Goal: Obtain resource: Obtain resource

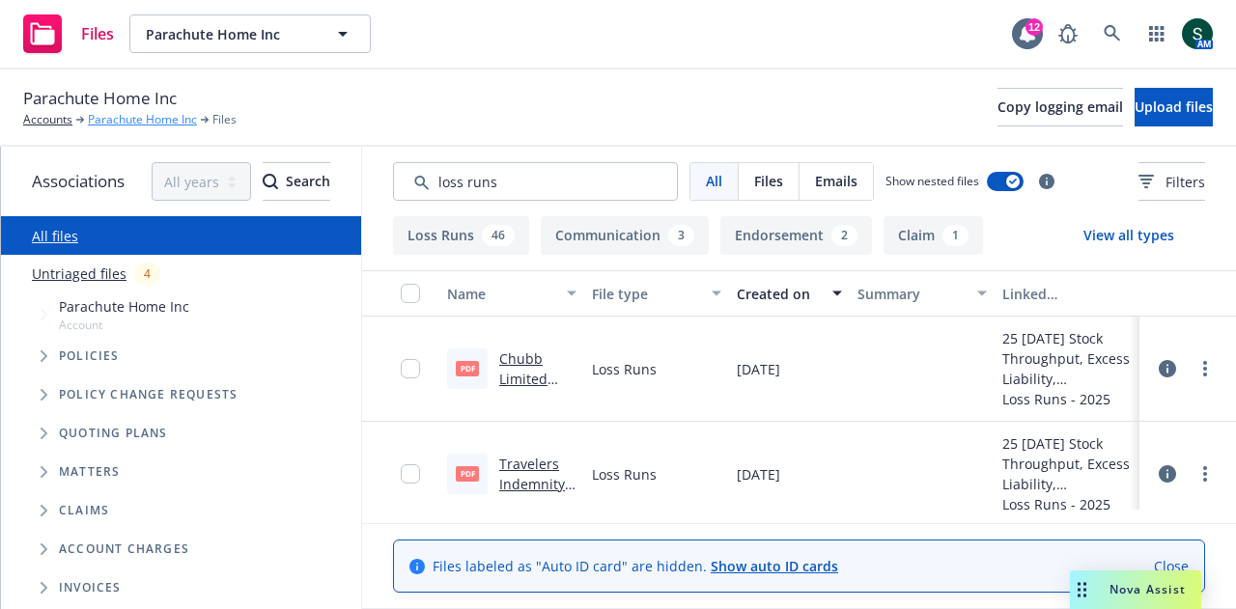
click at [112, 119] on link "Parachute Home Inc" at bounding box center [142, 119] width 109 height 17
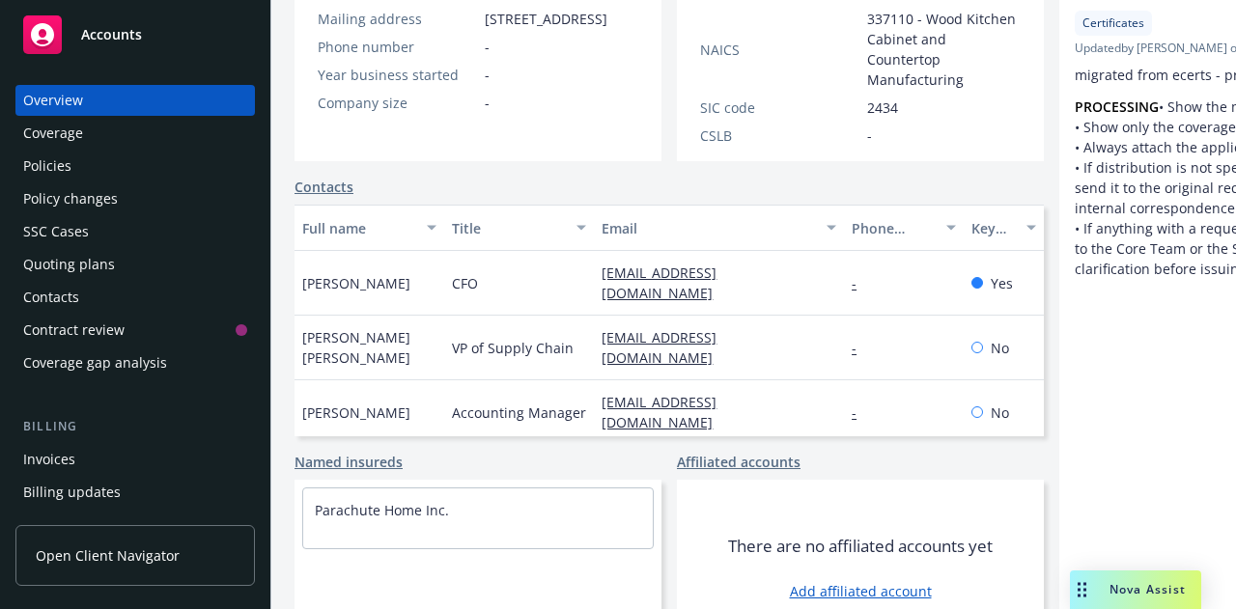
scroll to position [434, 0]
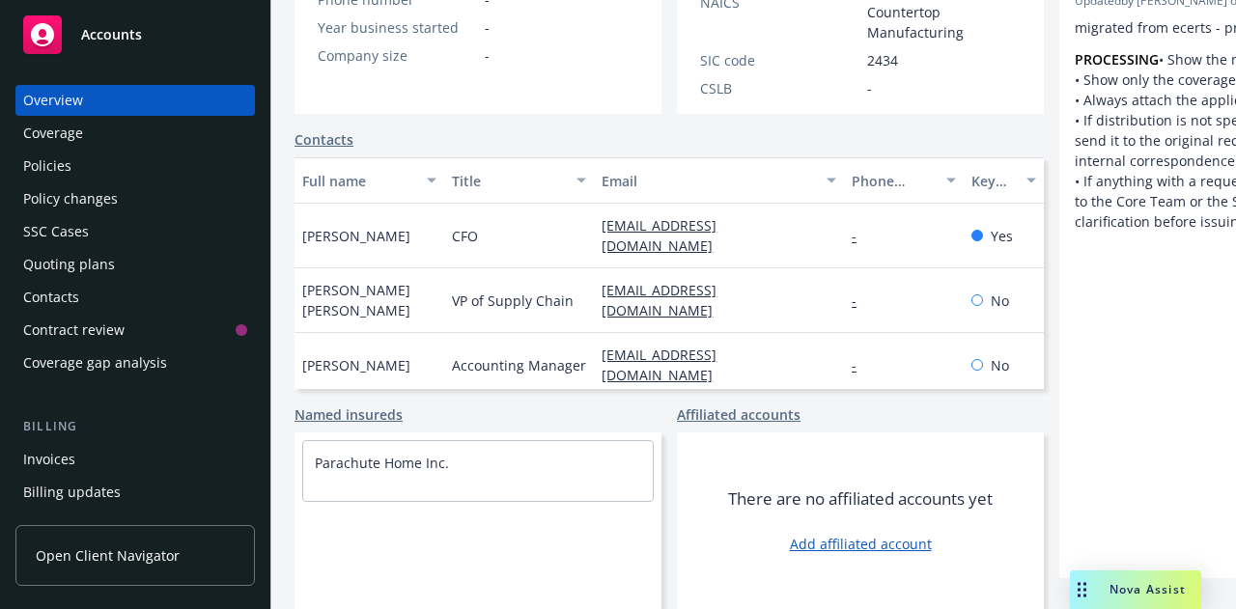
click at [70, 177] on div "Policies" at bounding box center [135, 166] width 224 height 31
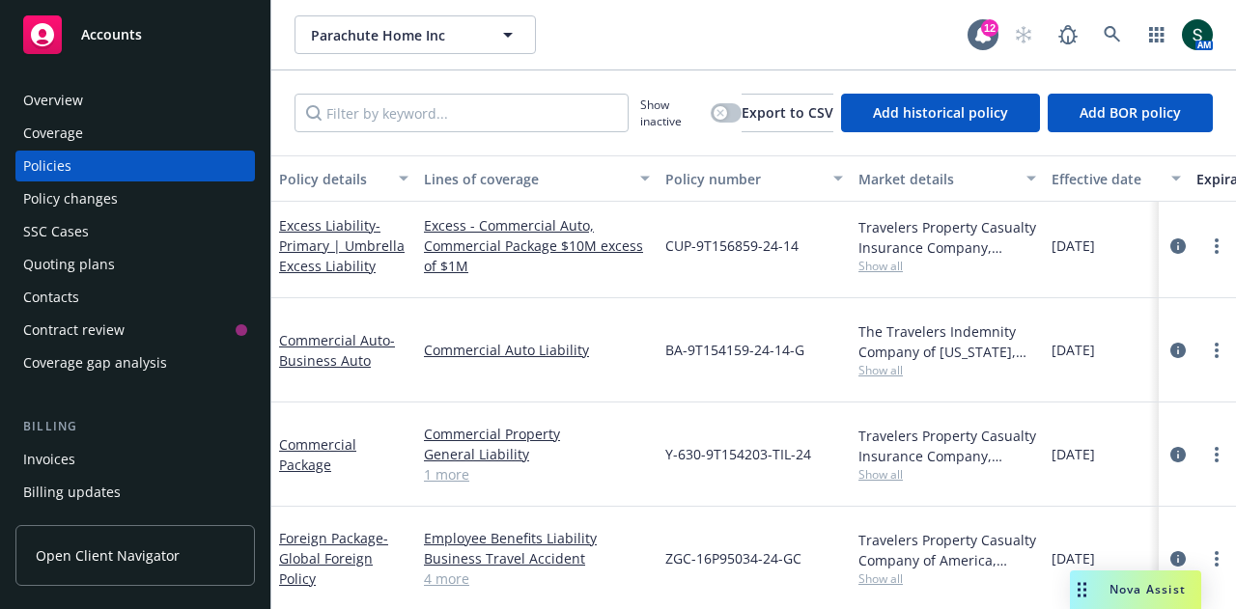
scroll to position [358, 0]
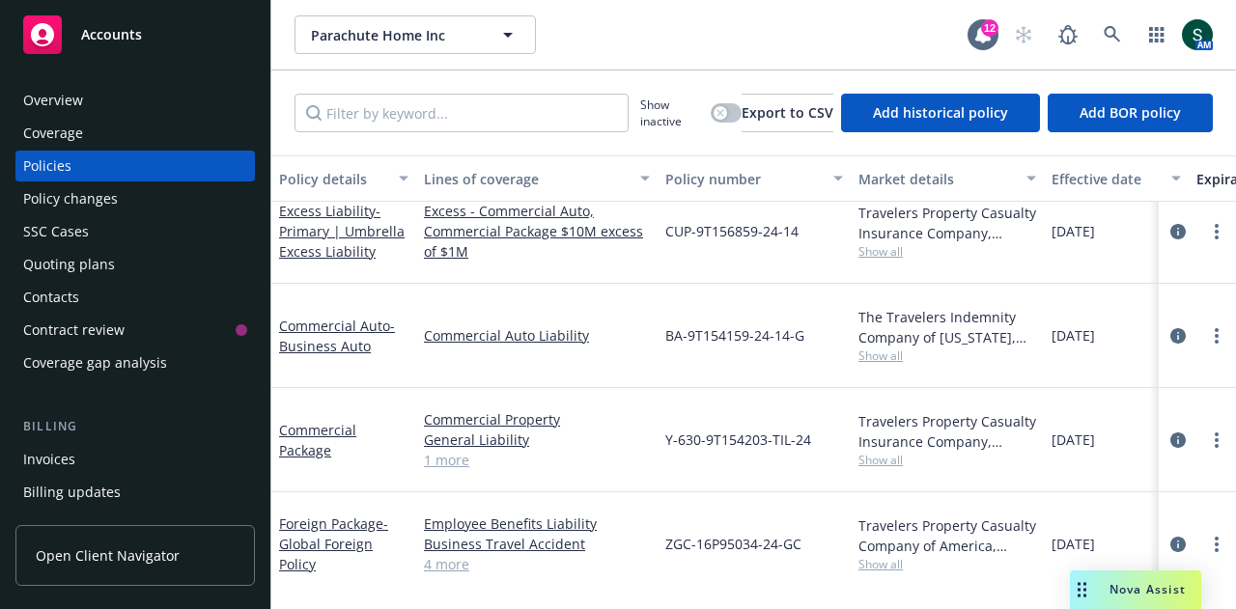
click at [309, 421] on link "Commercial Package" at bounding box center [317, 440] width 77 height 39
click at [1162, 592] on span "Nova Assist" at bounding box center [1147, 589] width 76 height 16
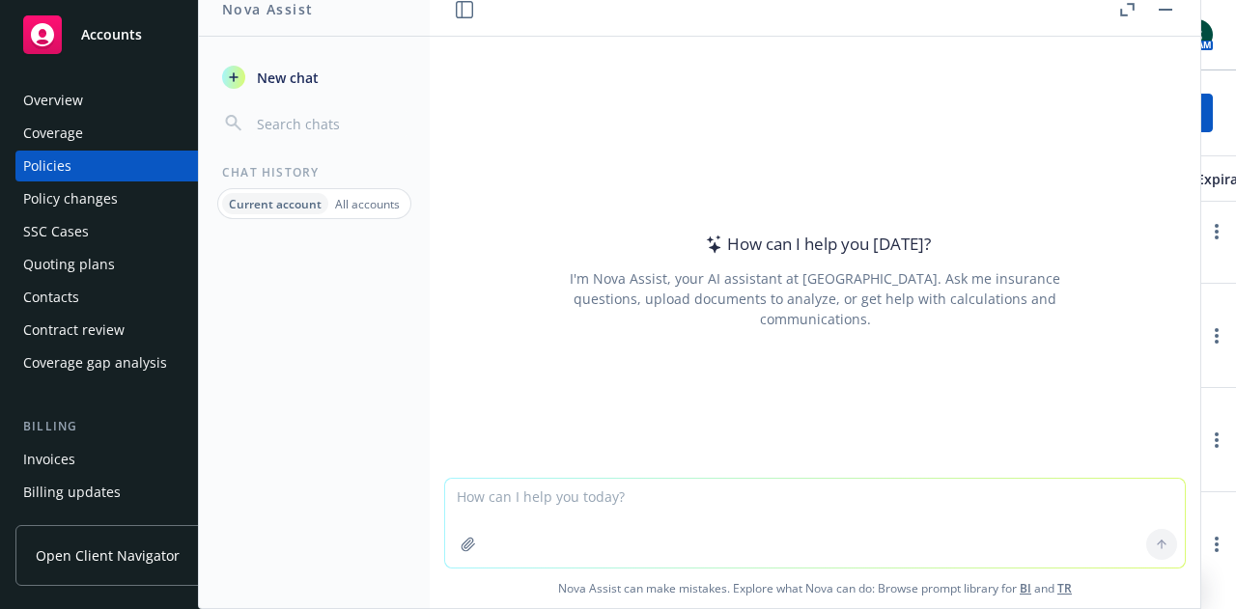
click at [510, 511] on textarea at bounding box center [815, 523] width 740 height 89
drag, startPoint x: 766, startPoint y: 502, endPoint x: 685, endPoint y: 485, distance: 82.0
click at [685, 485] on textarea "Create a list of teh primary property exclsuions" at bounding box center [815, 522] width 740 height 91
type textarea "Create a list of teh primary property exclusions"
click at [1155, 546] on icon at bounding box center [1162, 545] width 14 height 14
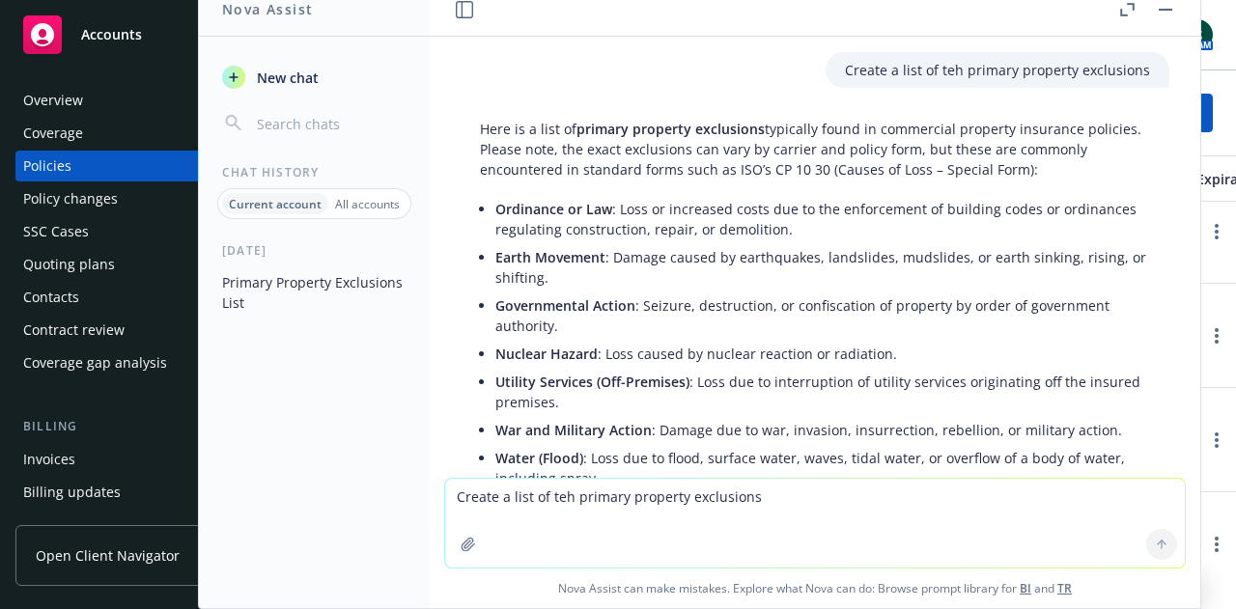
click at [79, 169] on div "Policies" at bounding box center [135, 166] width 224 height 31
click at [230, 80] on icon "button" at bounding box center [233, 77] width 15 height 15
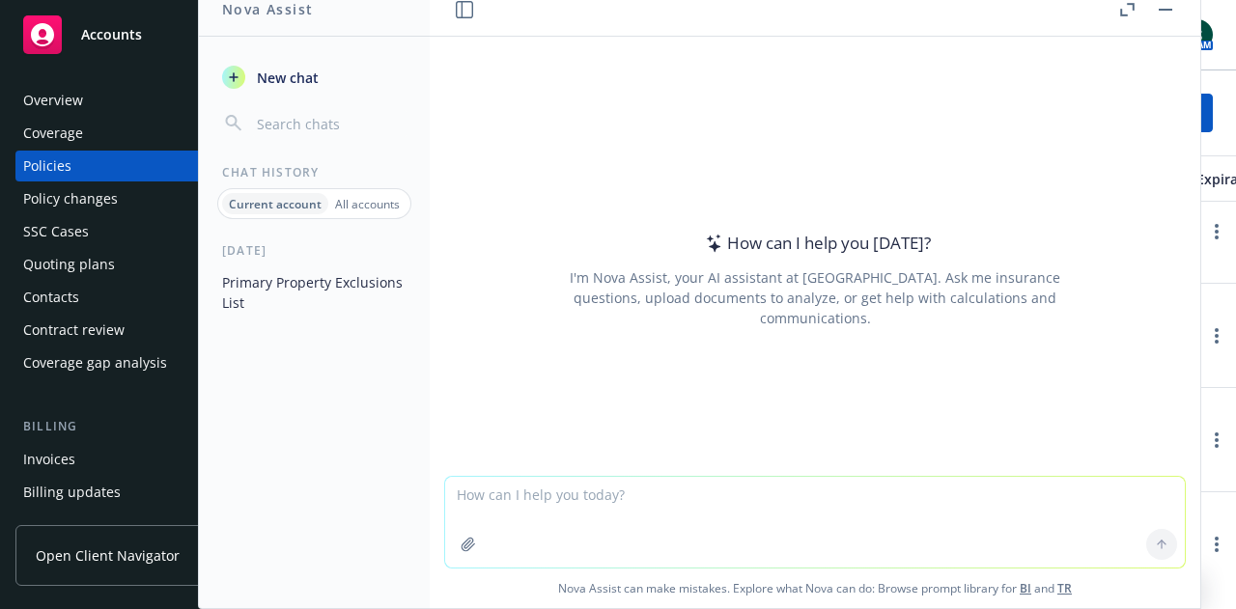
click at [49, 158] on div "Policies" at bounding box center [47, 166] width 48 height 31
click at [70, 102] on div "Overview" at bounding box center [53, 100] width 60 height 31
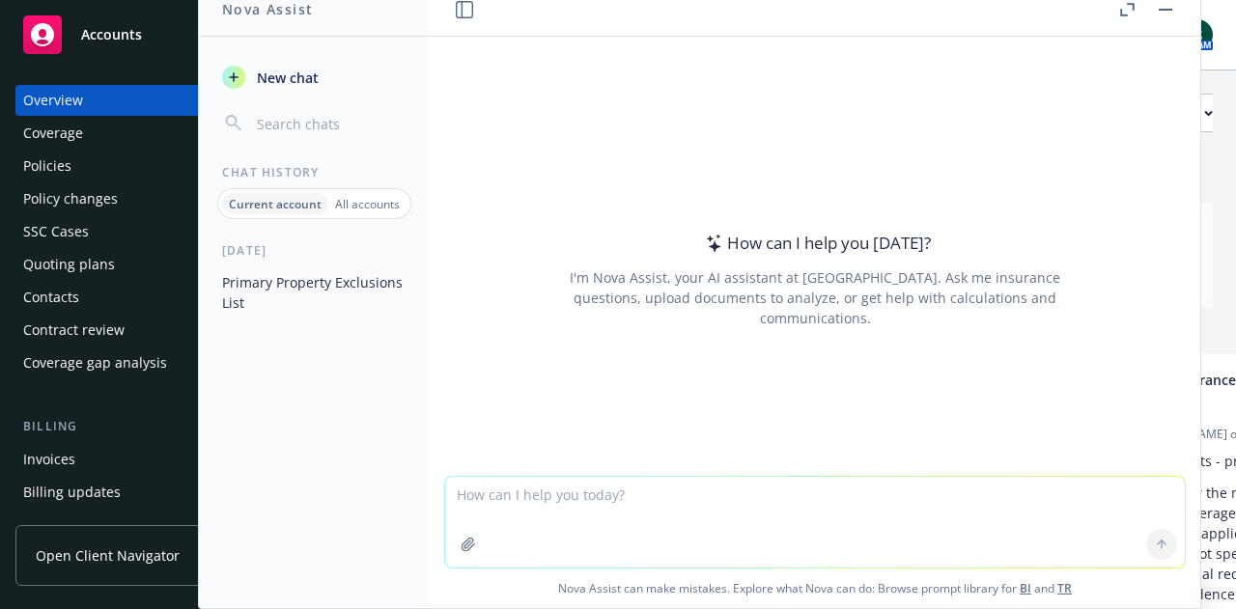
click at [64, 132] on div "Coverage" at bounding box center [53, 133] width 60 height 31
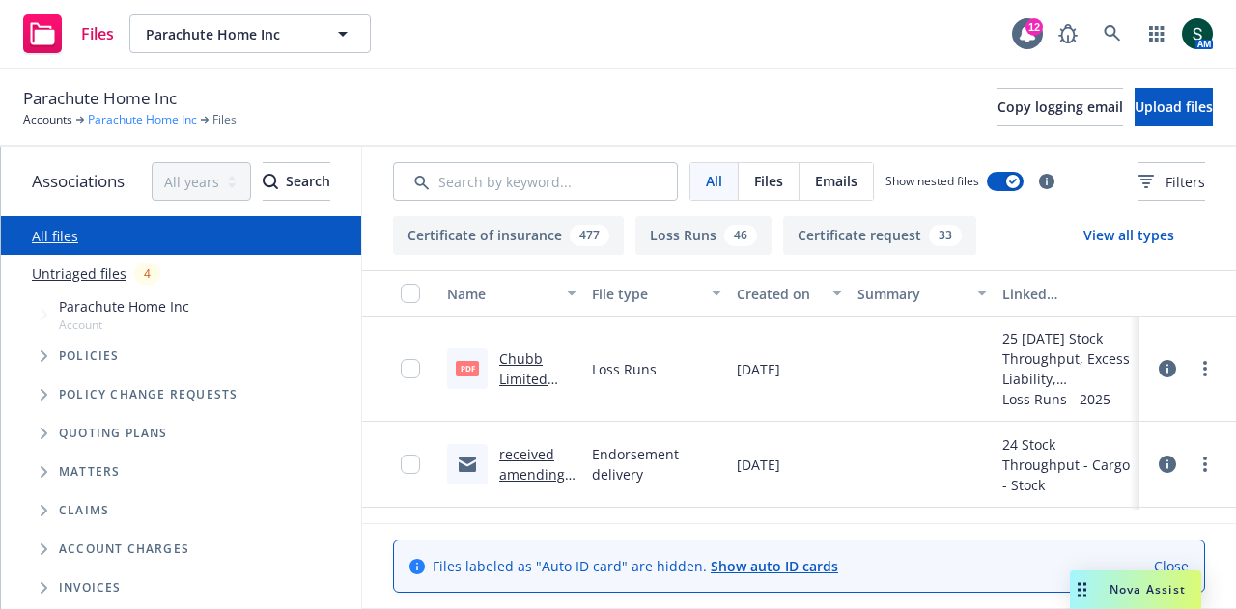
click at [135, 119] on link "Parachute Home Inc" at bounding box center [142, 119] width 109 height 17
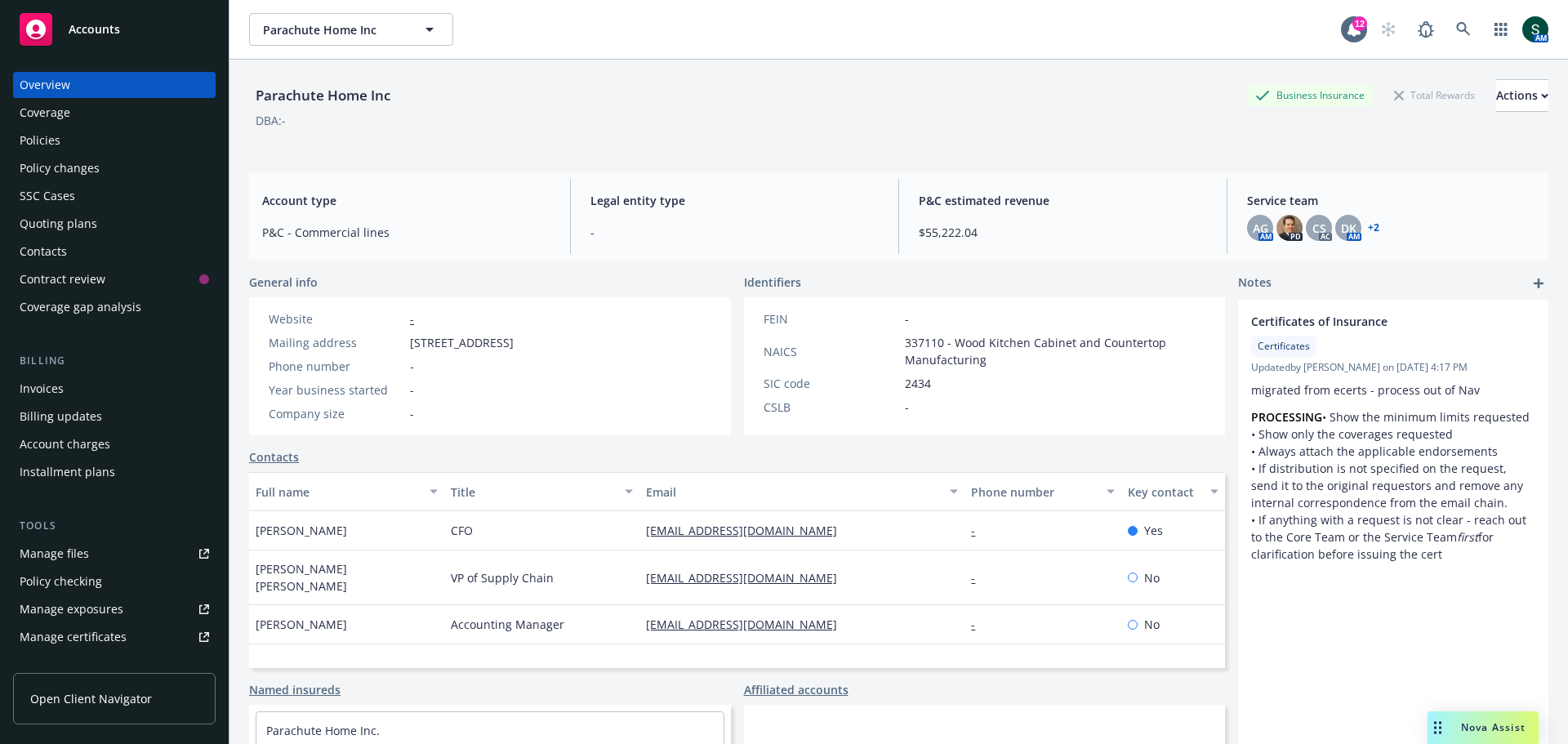
click at [54, 138] on div "Policies" at bounding box center [40, 140] width 41 height 26
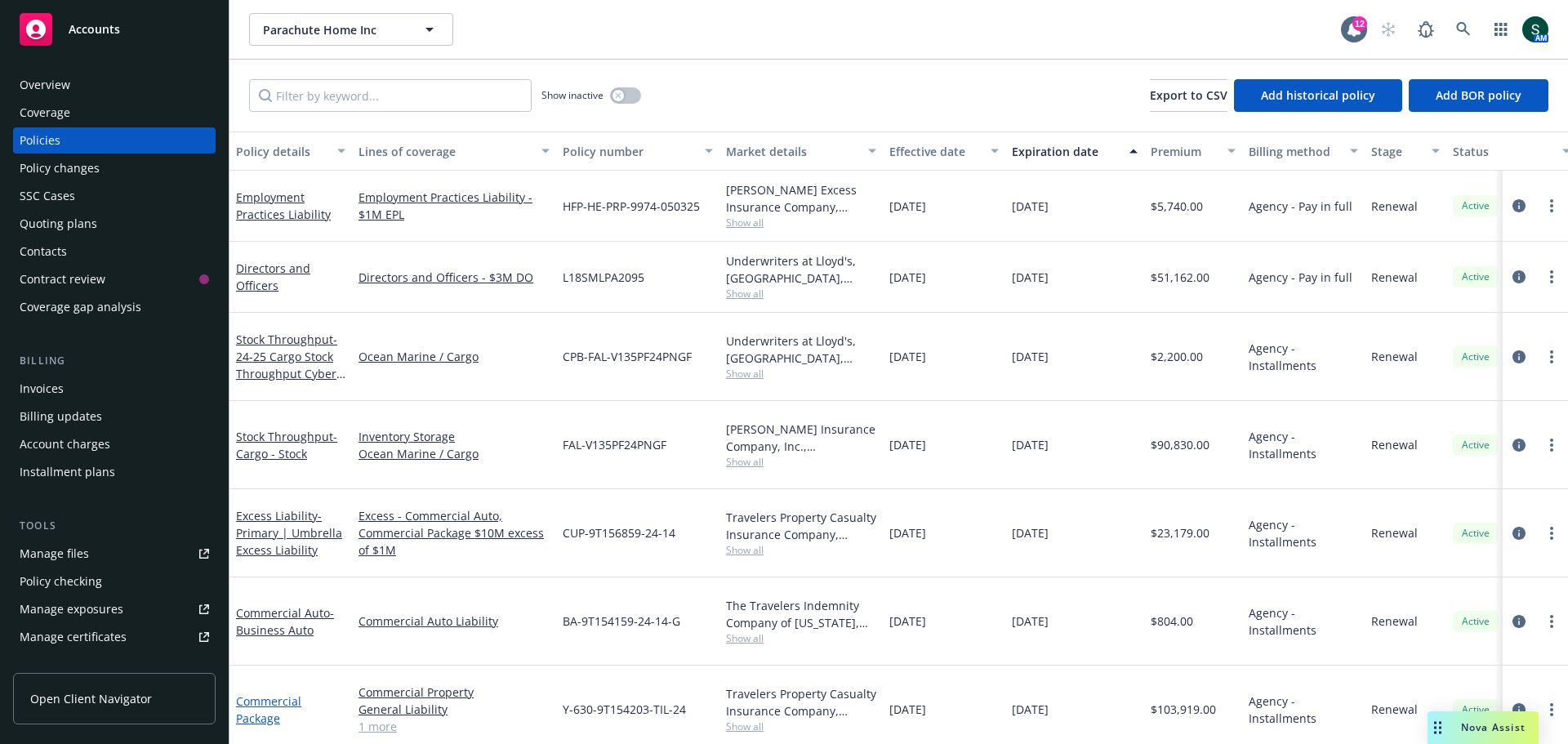
click at [276, 514] on link "Commercial Package" at bounding box center [268, 709] width 65 height 33
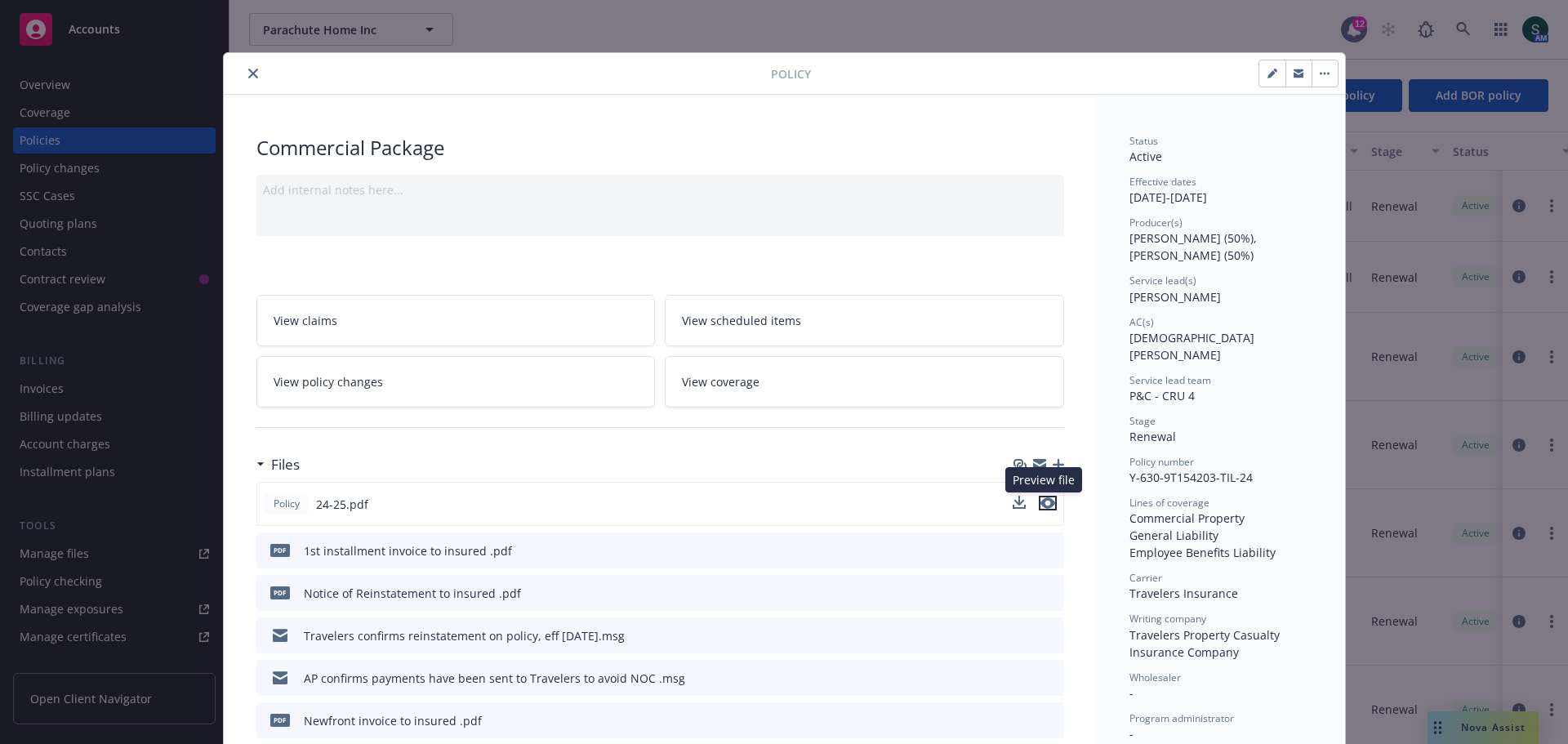
click at [1044, 498] on icon "preview file" at bounding box center [1047, 503] width 14 height 12
click at [248, 77] on icon "close" at bounding box center [253, 74] width 10 height 10
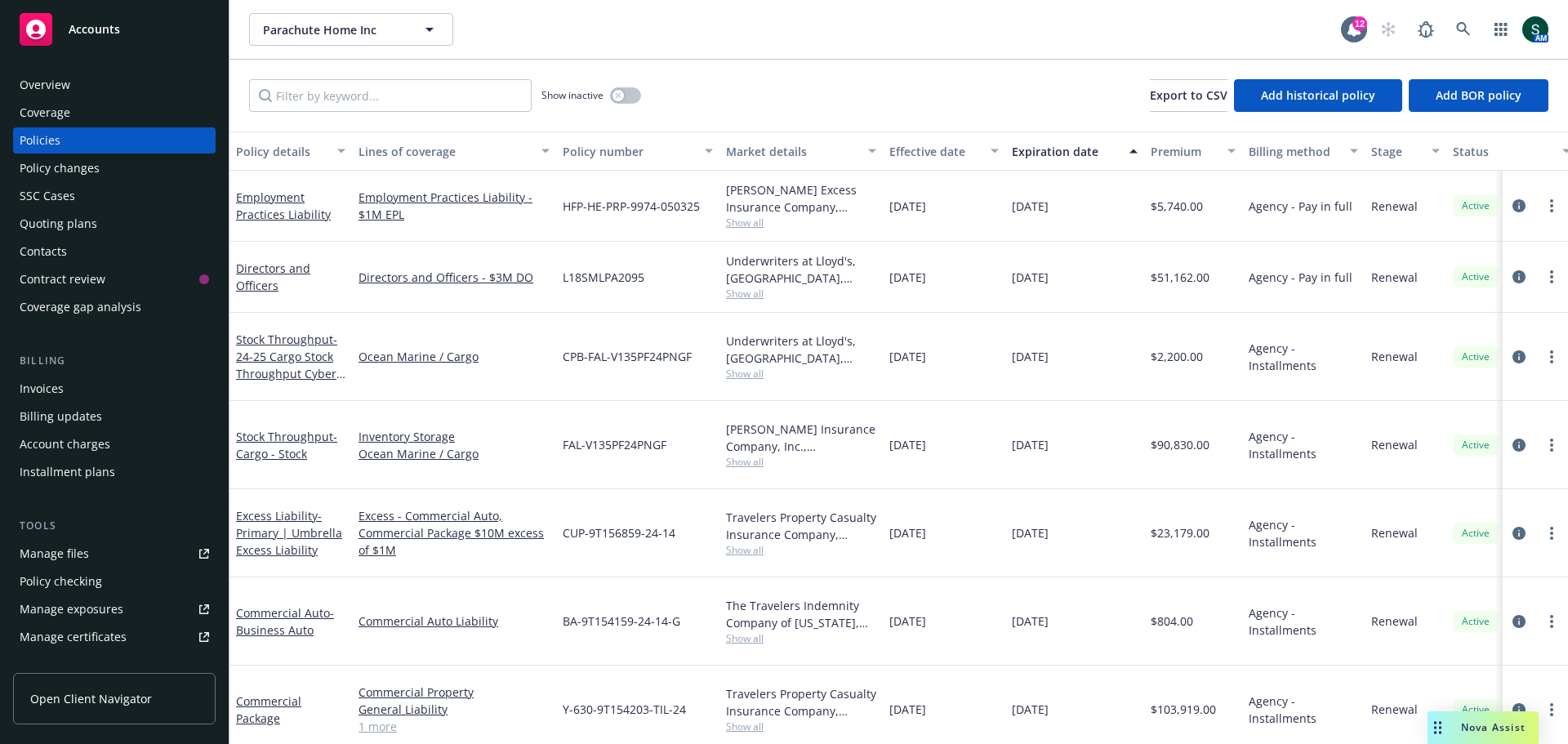
click at [1044, 514] on span "Nova Assist" at bounding box center [1493, 727] width 64 height 14
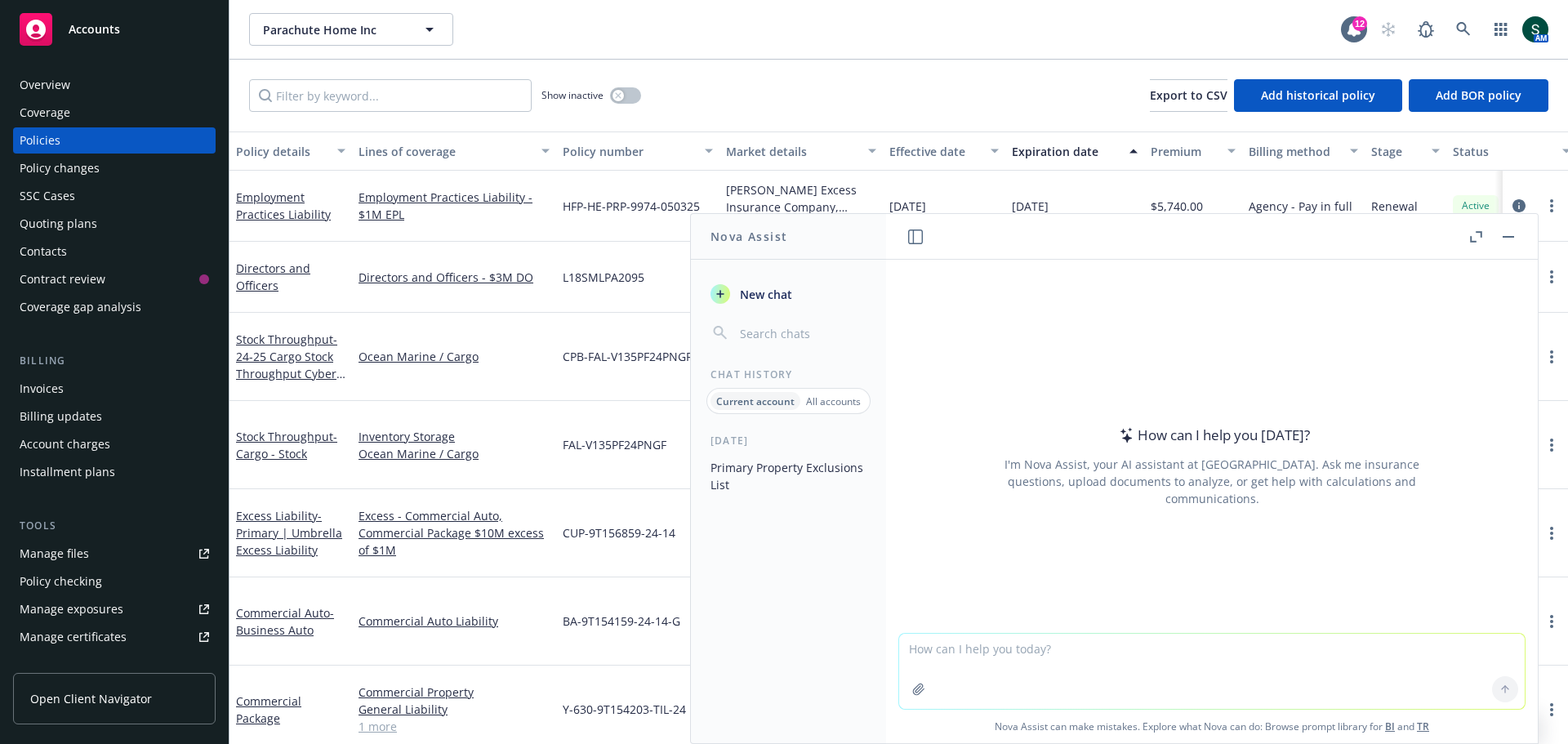
click at [912, 514] on icon "button" at bounding box center [918, 688] width 13 height 13
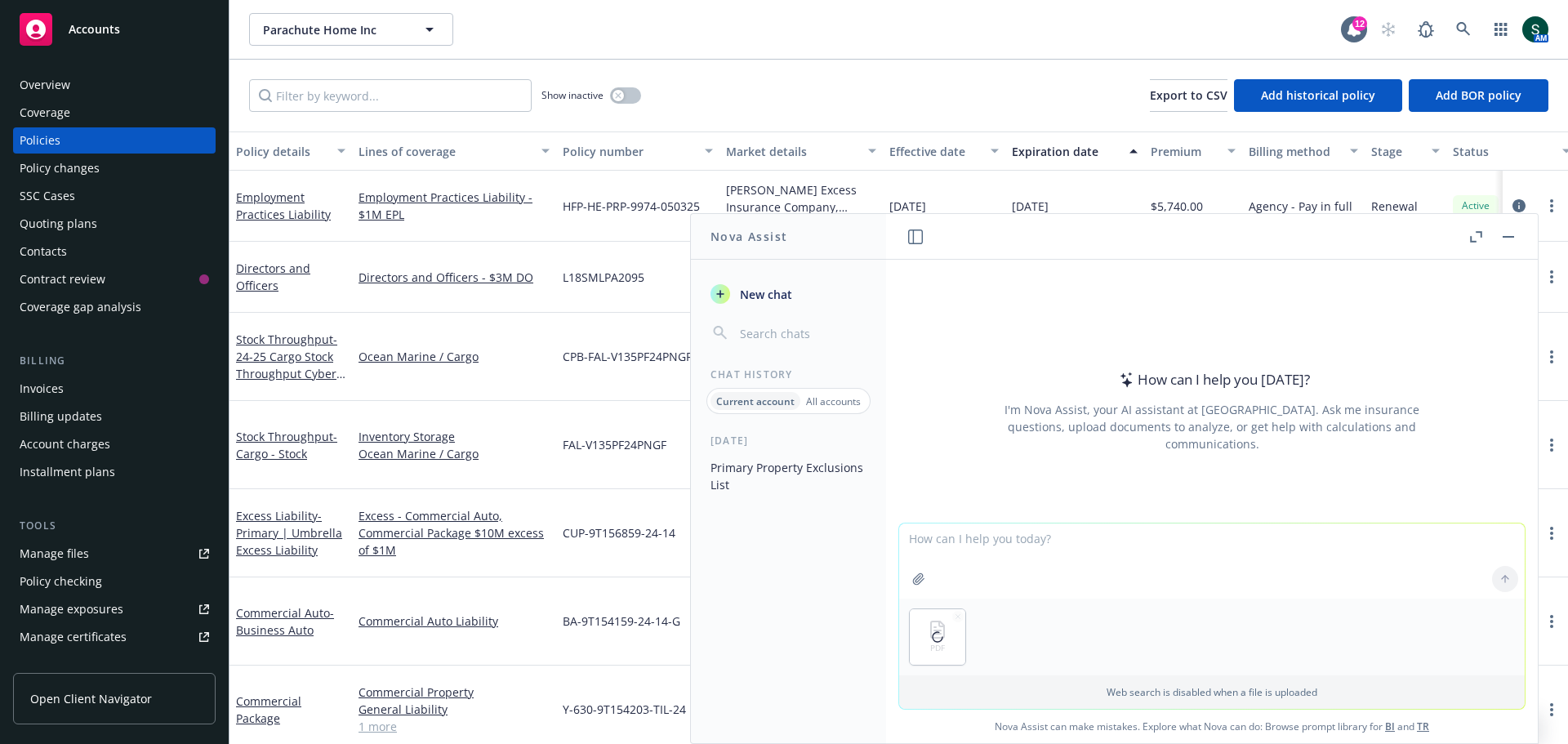
click at [952, 514] on textarea at bounding box center [1212, 561] width 626 height 75
type textarea "Create a list of the primary property exclusions"
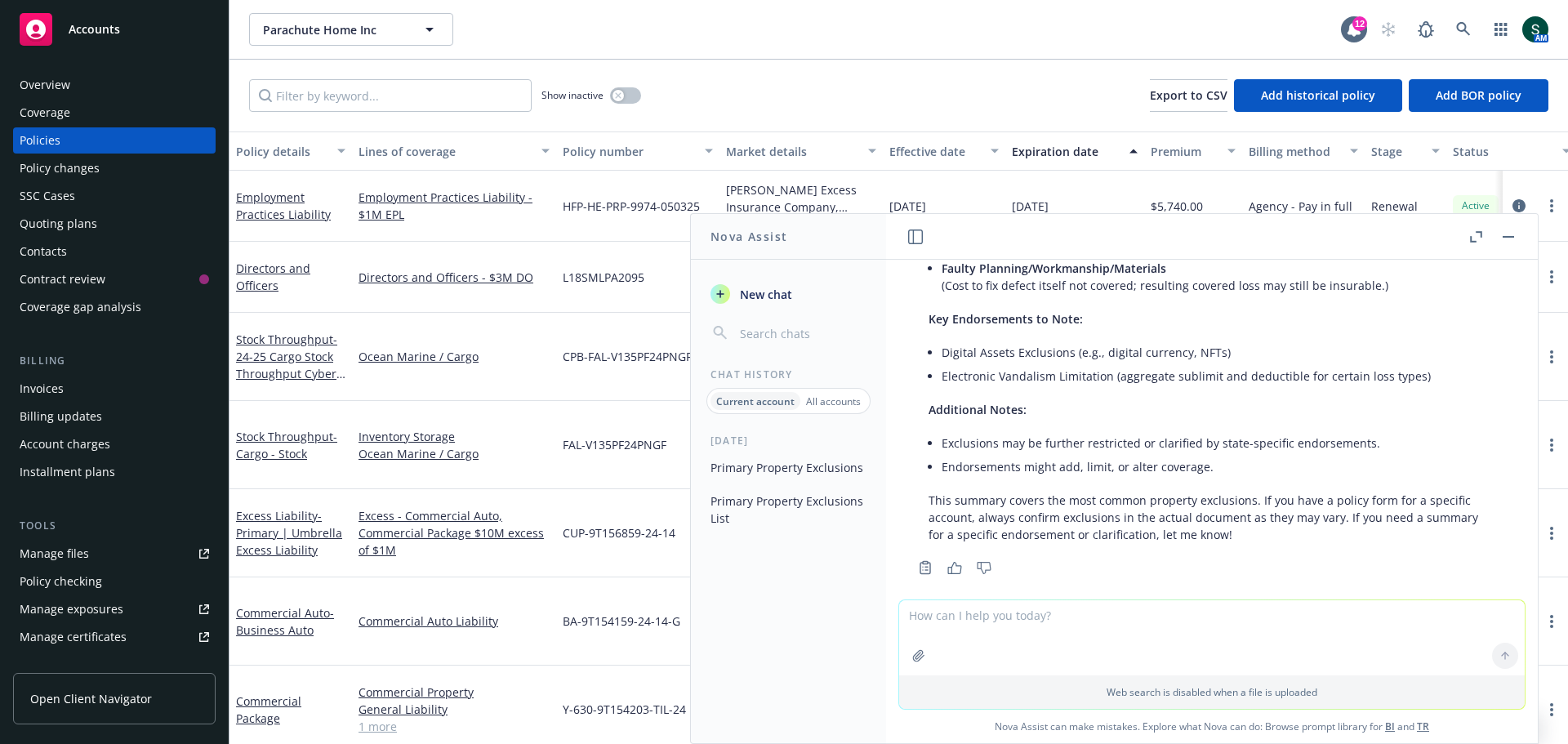
scroll to position [1283, 0]
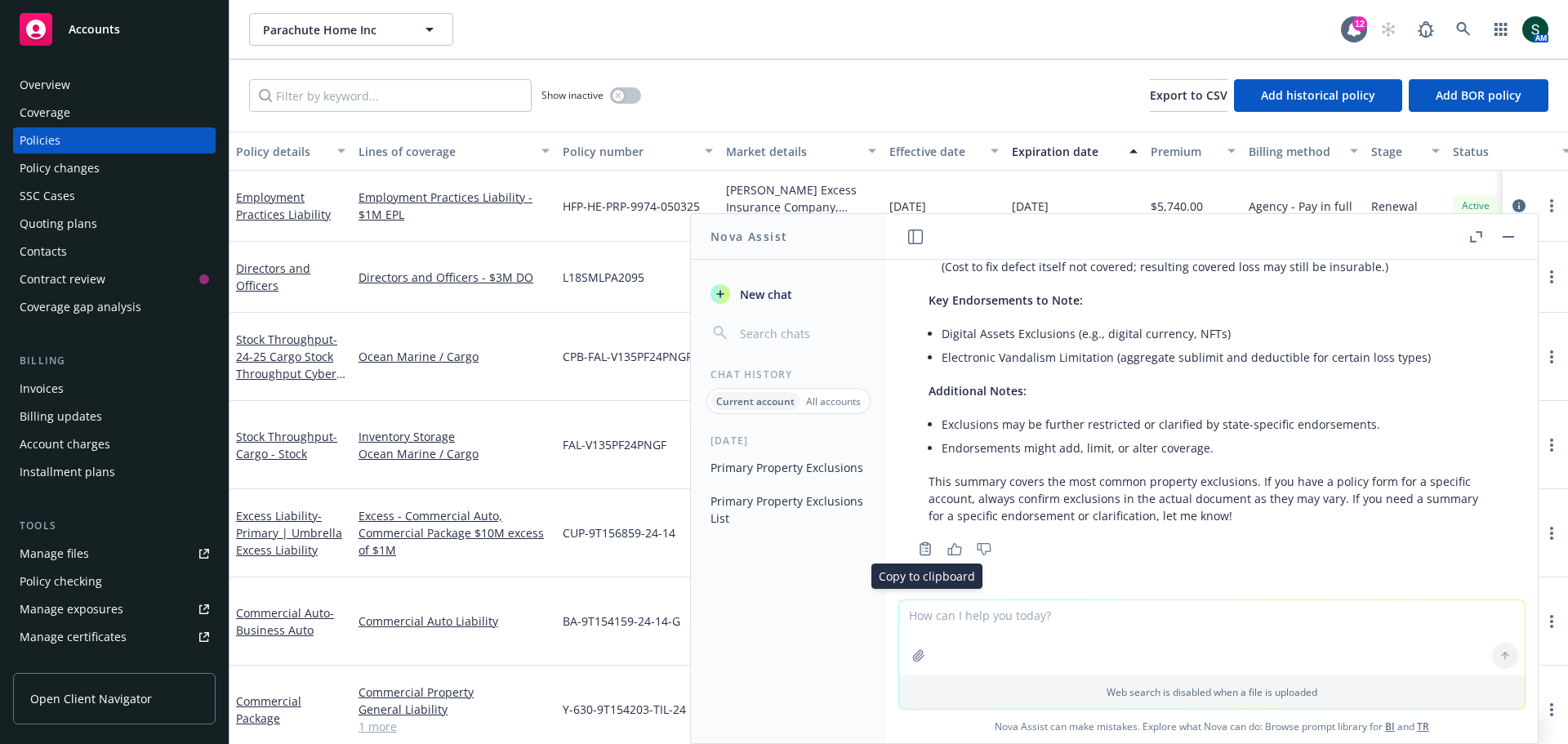
click at [921, 514] on icon "Copy to clipboard" at bounding box center [924, 548] width 14 height 14
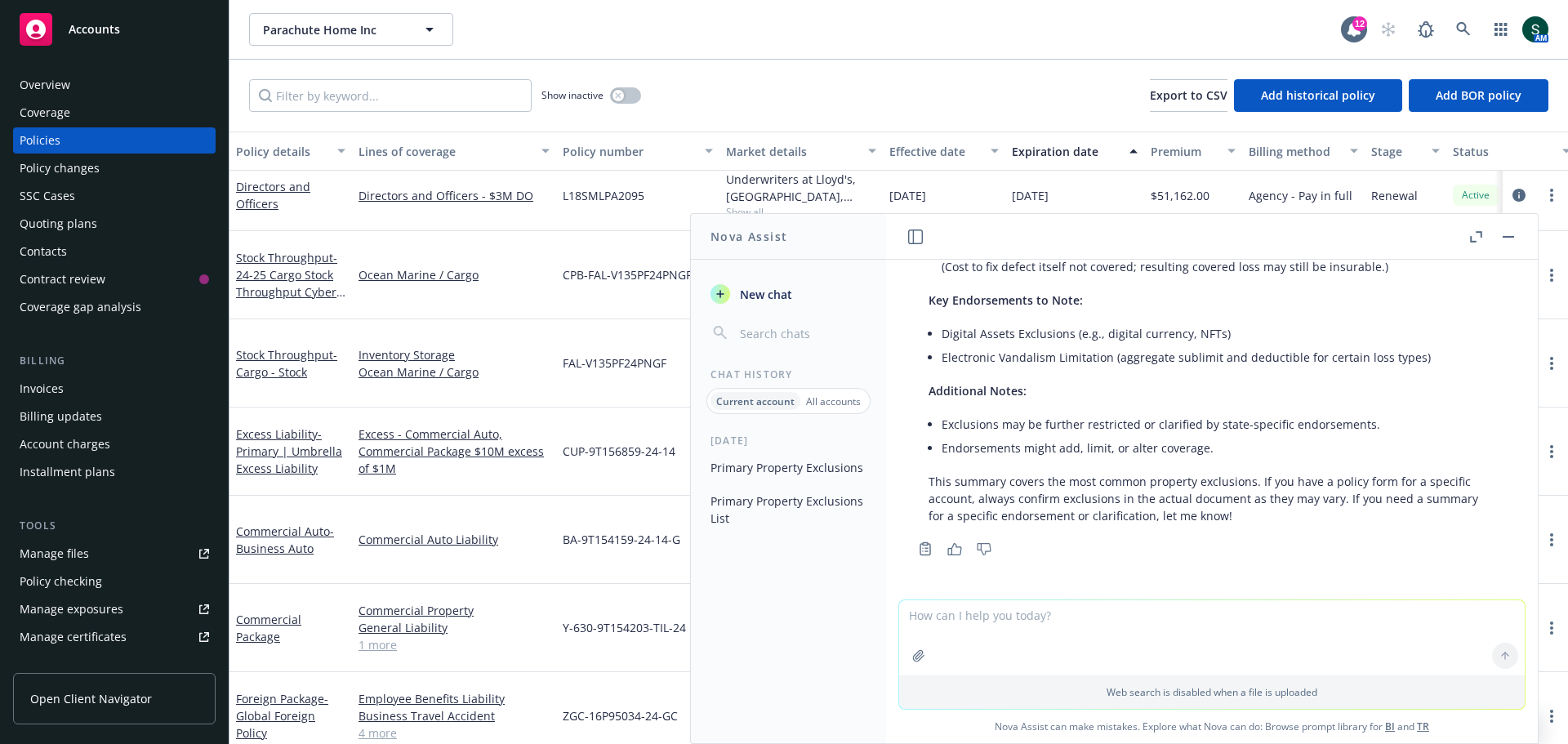
scroll to position [0, 0]
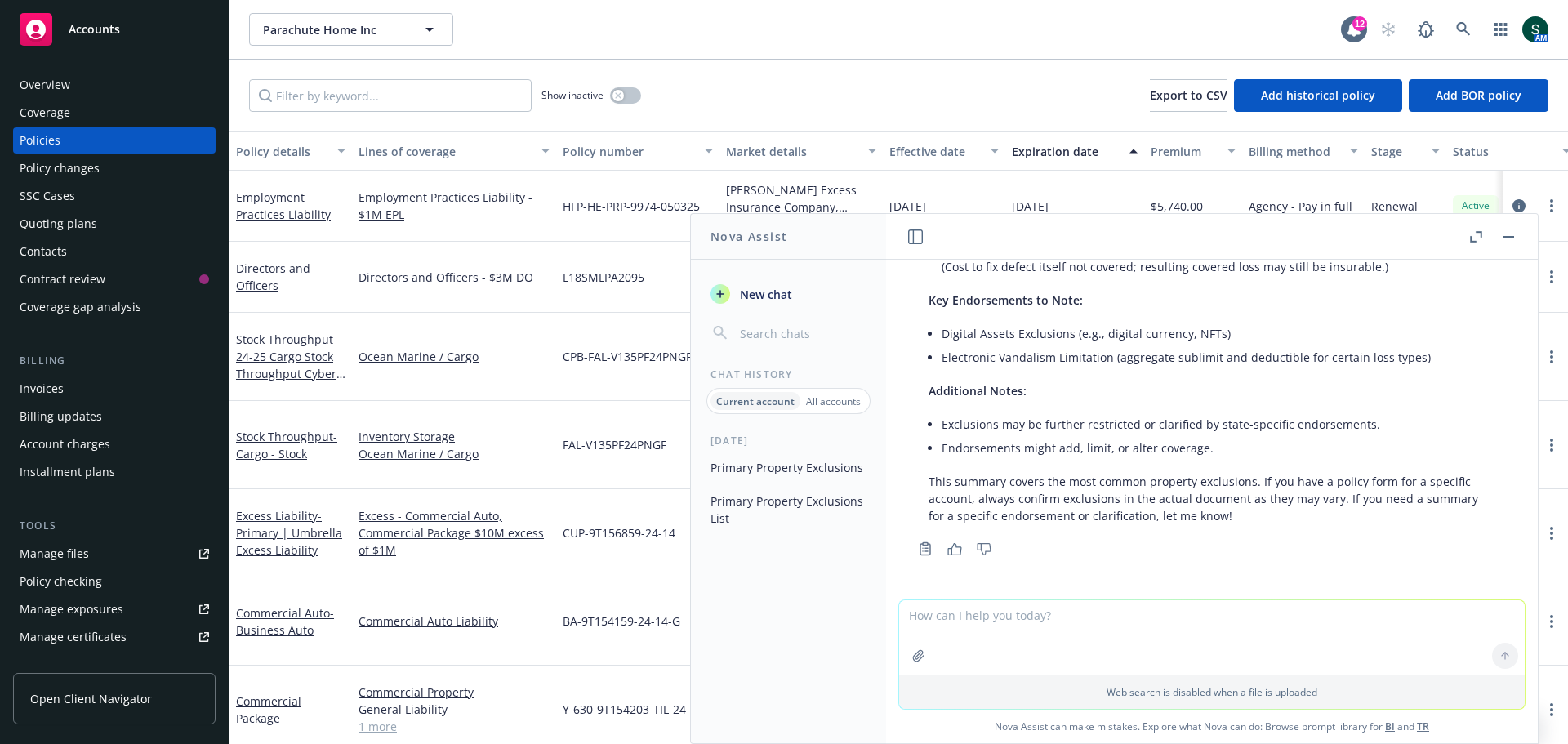
click at [1044, 230] on button "button" at bounding box center [1508, 236] width 19 height 19
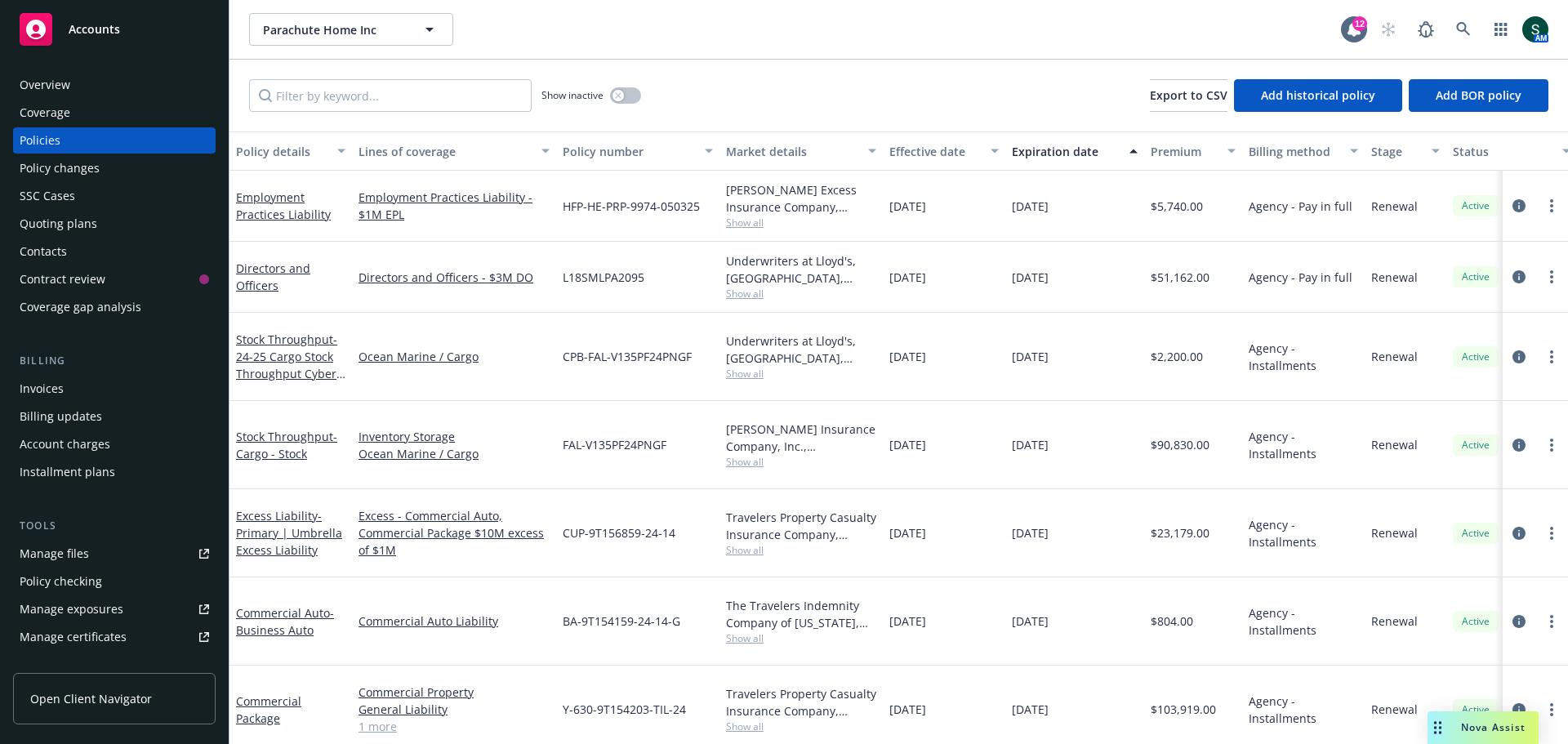
click at [87, 23] on span "Accounts" at bounding box center [94, 29] width 52 height 13
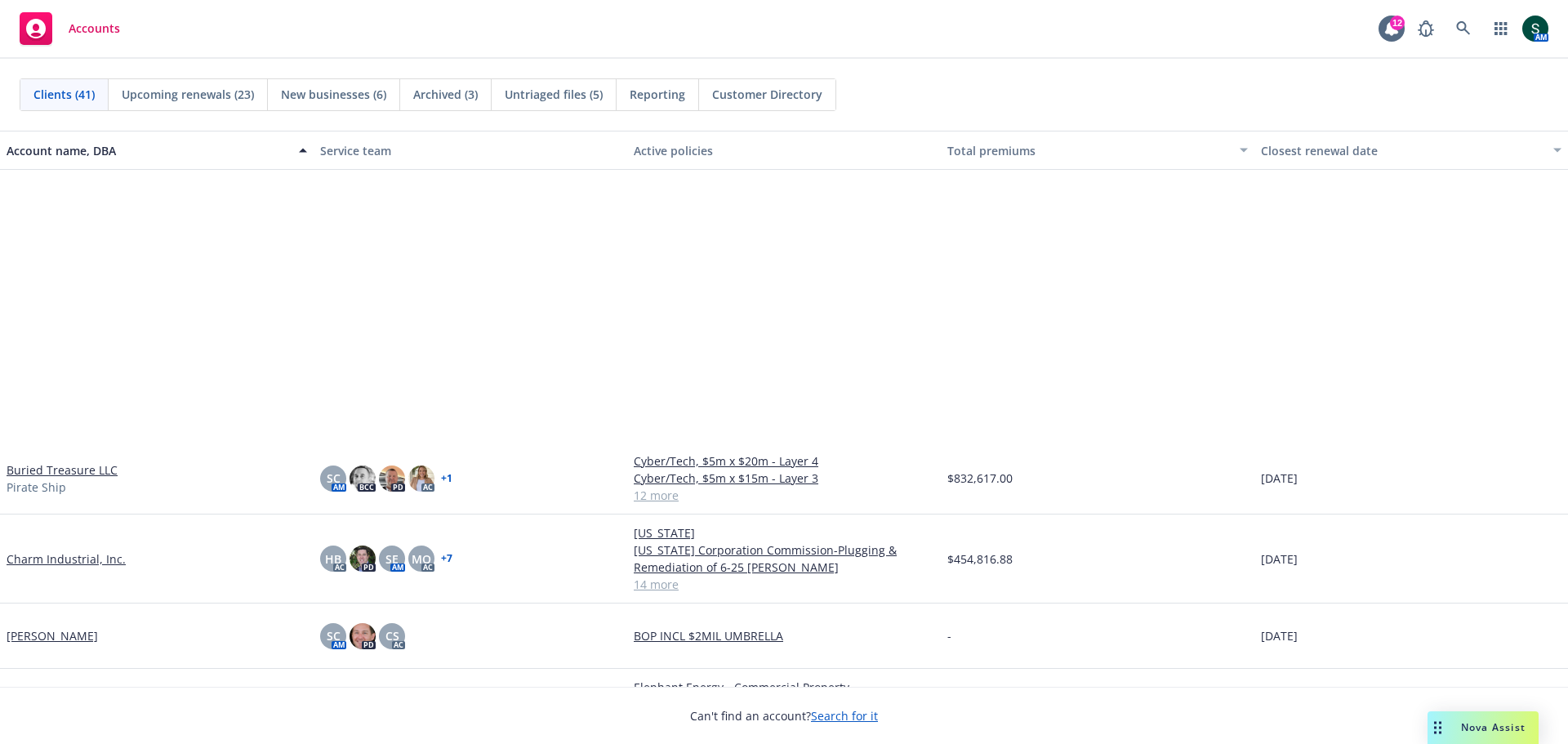
scroll to position [572, 0]
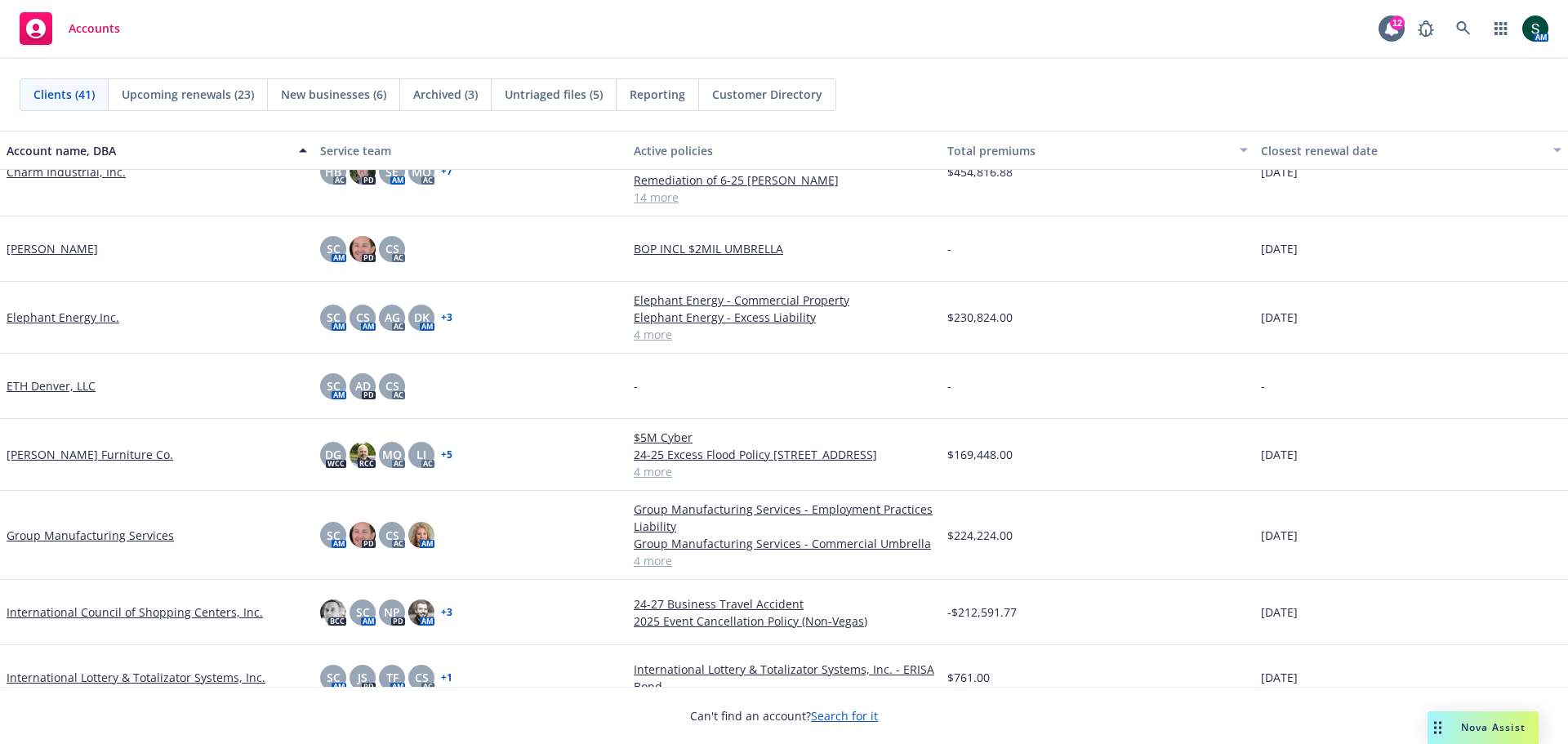
click at [72, 314] on link "Elephant Energy Inc." at bounding box center [63, 317] width 112 height 17
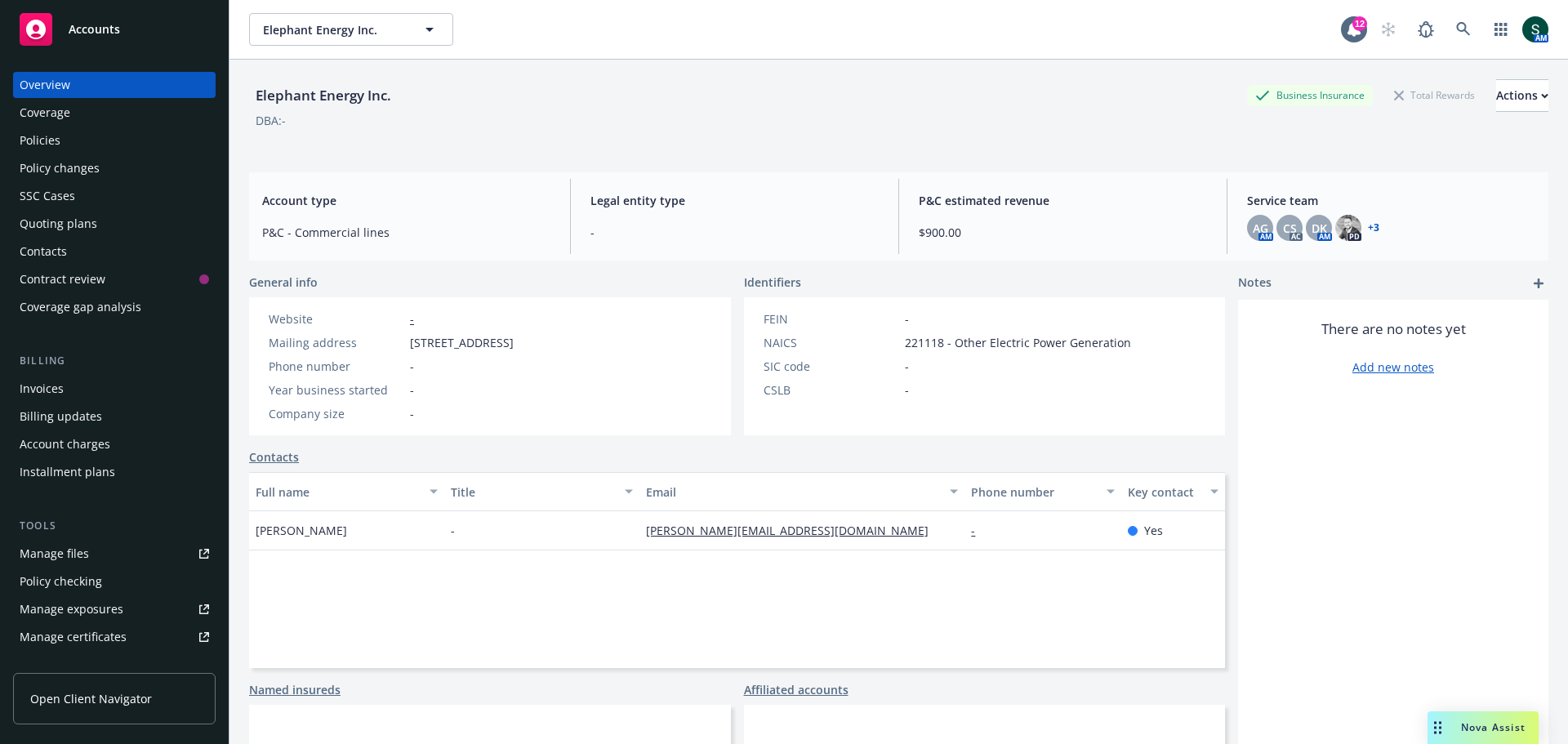
click at [42, 144] on div "Policies" at bounding box center [40, 140] width 41 height 26
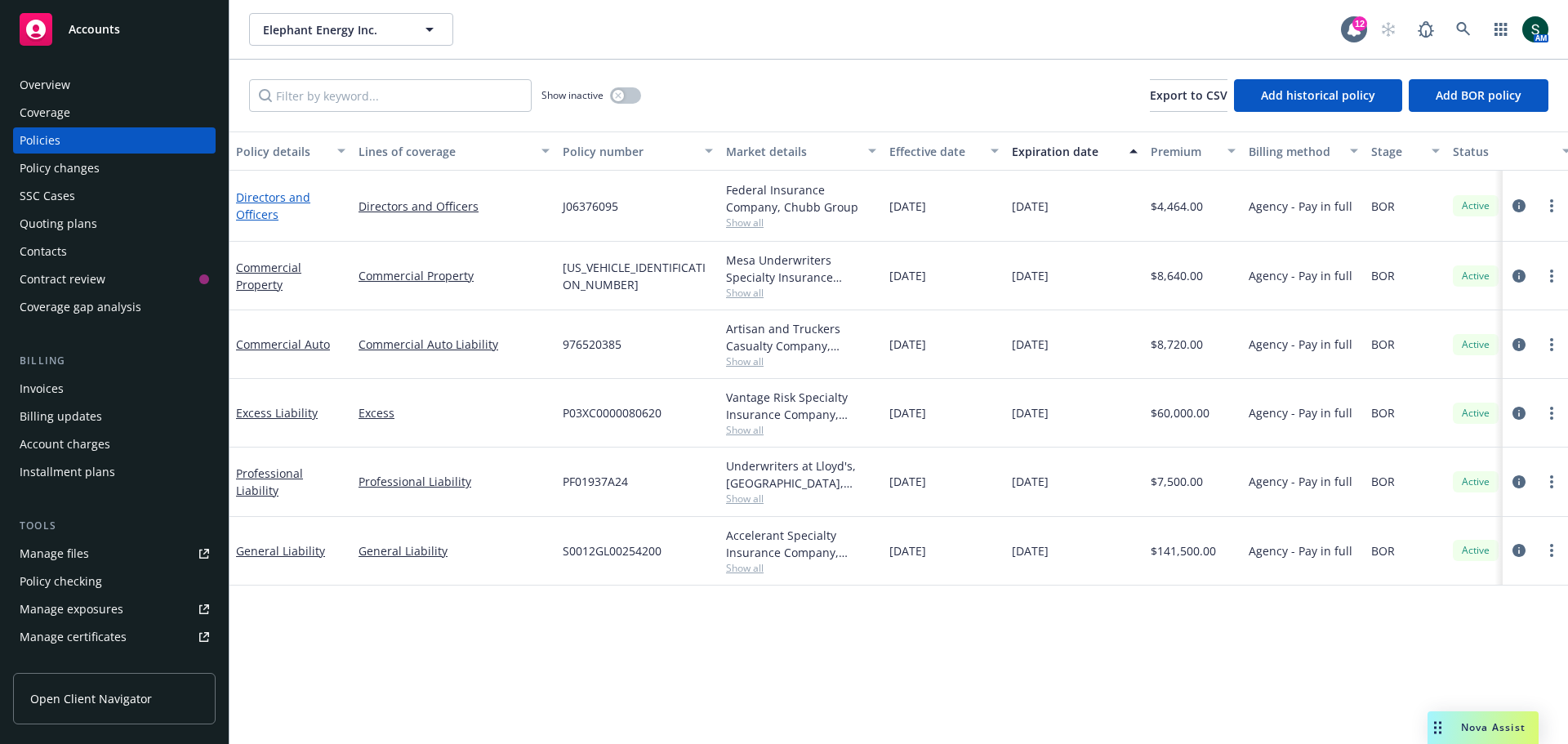
click at [272, 207] on link "Directors and Officers" at bounding box center [273, 205] width 74 height 33
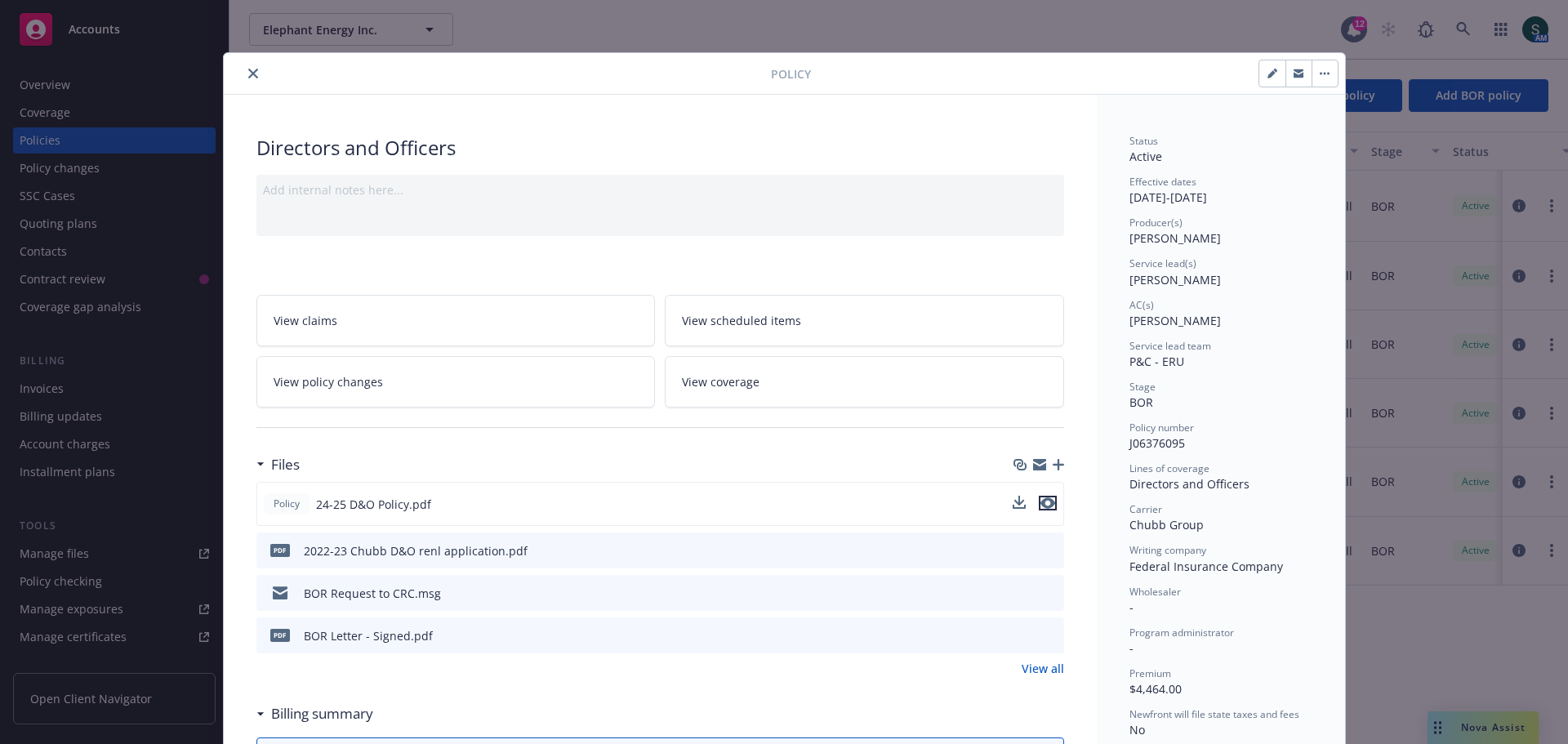
click at [1044, 507] on icon "preview file" at bounding box center [1047, 503] width 14 height 12
